Goal: Information Seeking & Learning: Learn about a topic

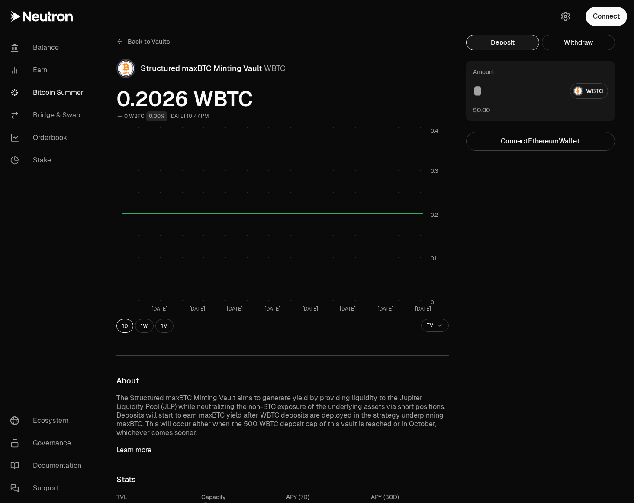
click at [491, 236] on div "Deposit Withdraw Amount WBTC $0.00 Connect Ethereum Wallet Trading crypto and D…" at bounding box center [545, 497] width 159 height 924
click at [119, 42] on icon at bounding box center [120, 42] width 4 height 0
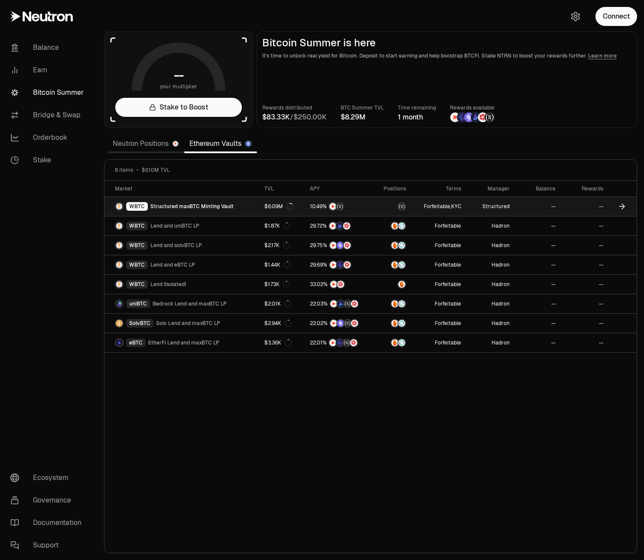
click at [212, 202] on div "WBTC Structured maxBTC Minting Vault" at bounding box center [174, 206] width 119 height 9
